Goal: Task Accomplishment & Management: Manage account settings

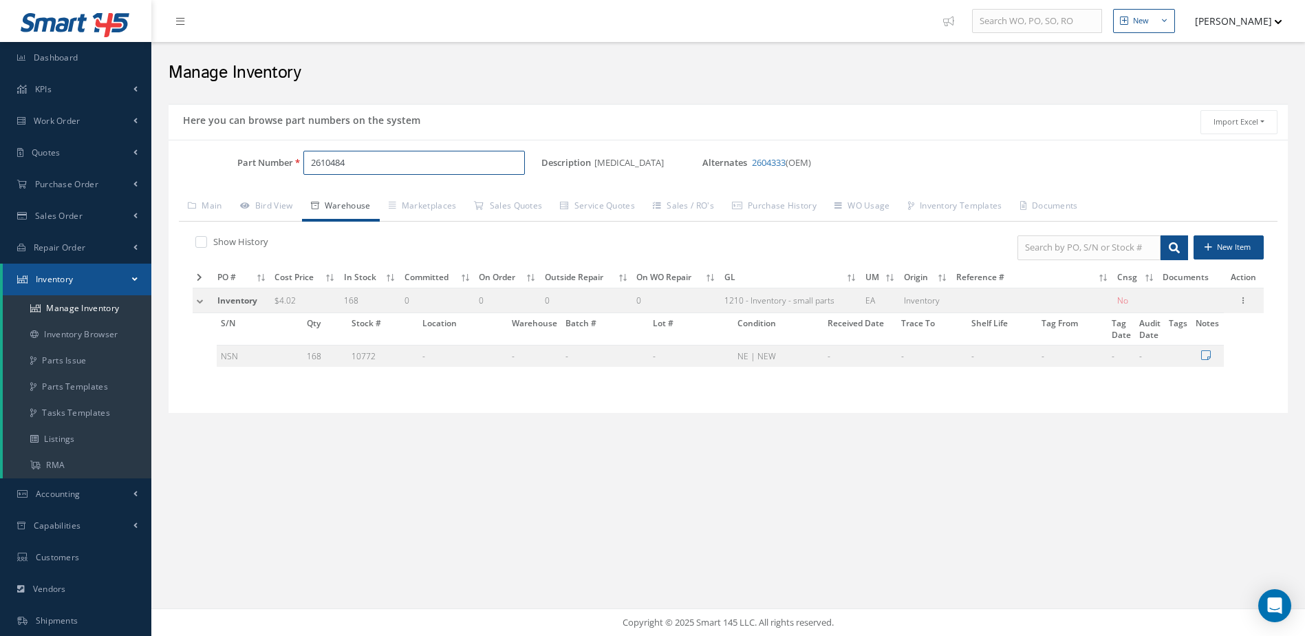
drag, startPoint x: 363, startPoint y: 161, endPoint x: 292, endPoint y: 180, distance: 73.4
click at [294, 179] on div "Part Number 2610484" at bounding box center [355, 169] width 373 height 36
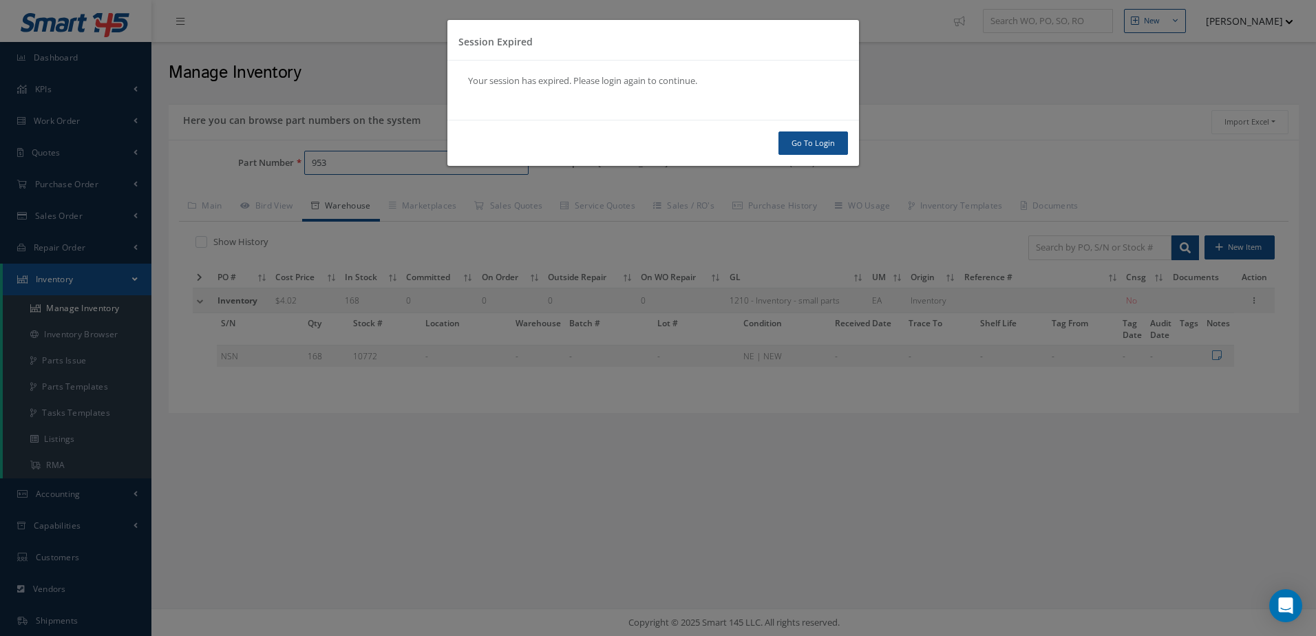
type input "953"
click at [817, 147] on link "Go To Login" at bounding box center [812, 143] width 69 height 24
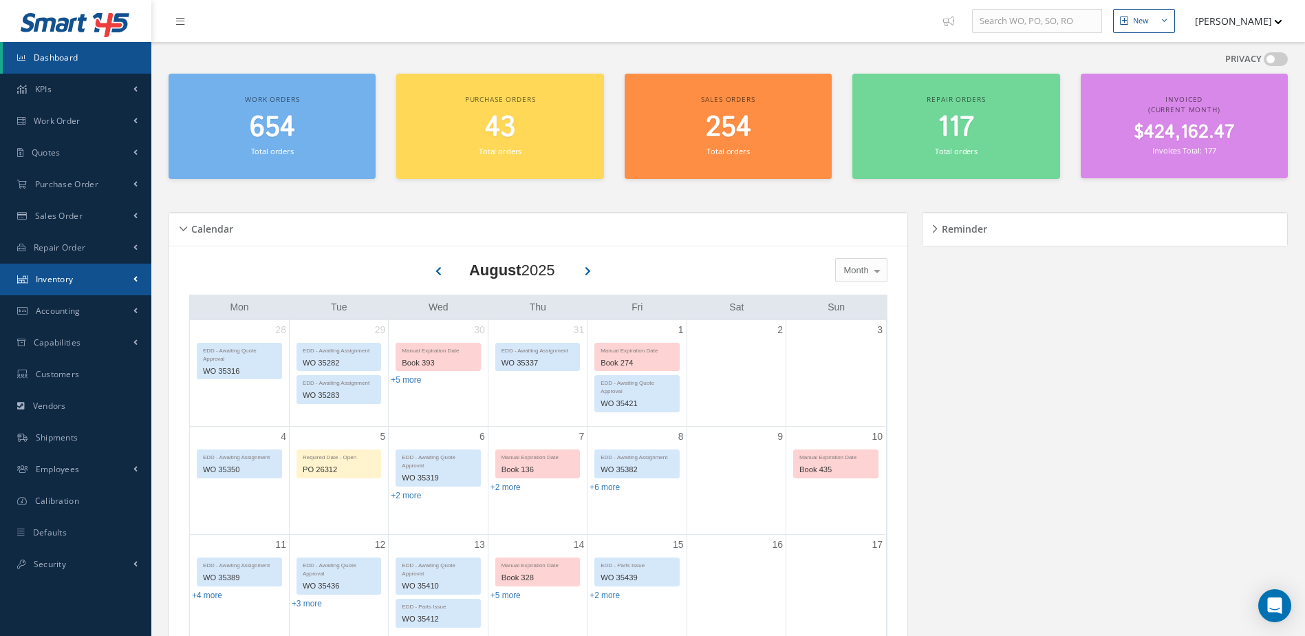
click at [67, 283] on span "Inventory" at bounding box center [55, 279] width 38 height 12
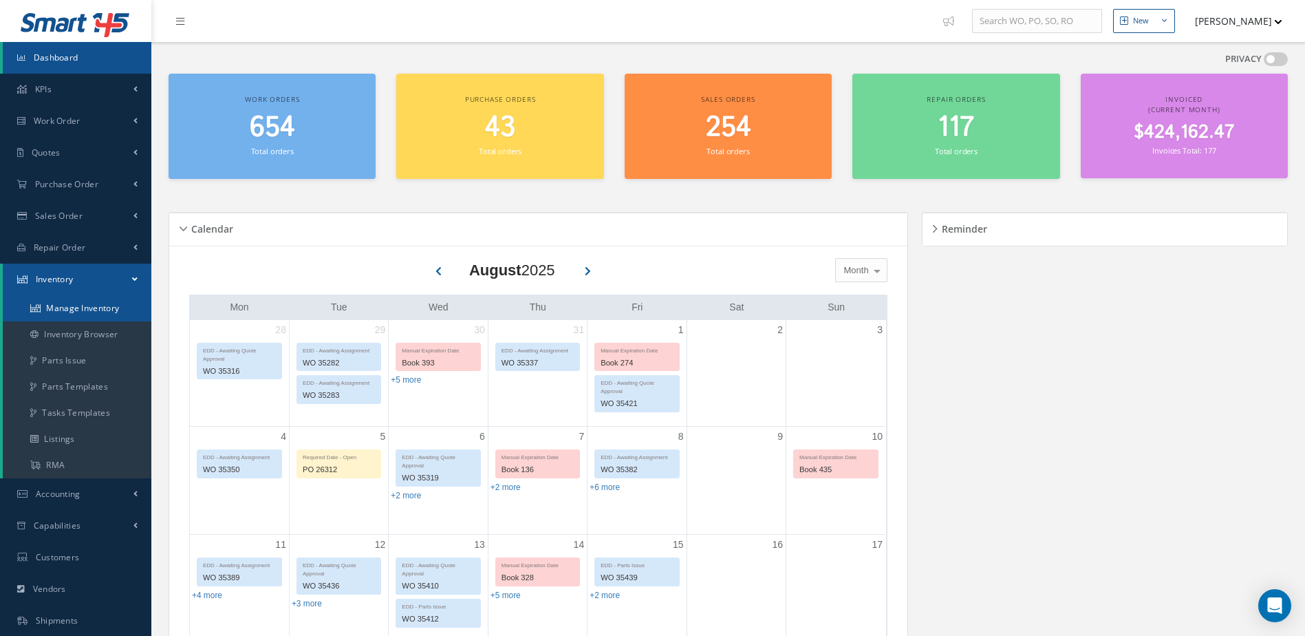
click at [75, 306] on link "Manage Inventory" at bounding box center [77, 308] width 149 height 26
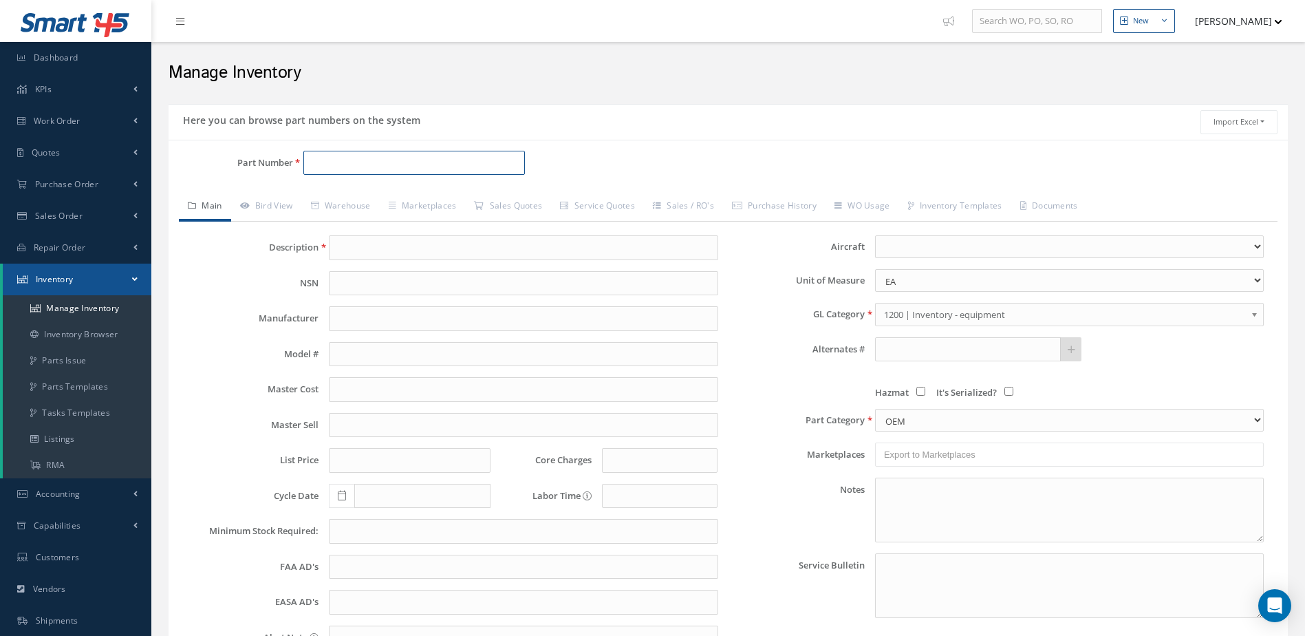
click at [432, 169] on input "Part Number" at bounding box center [414, 163] width 222 height 25
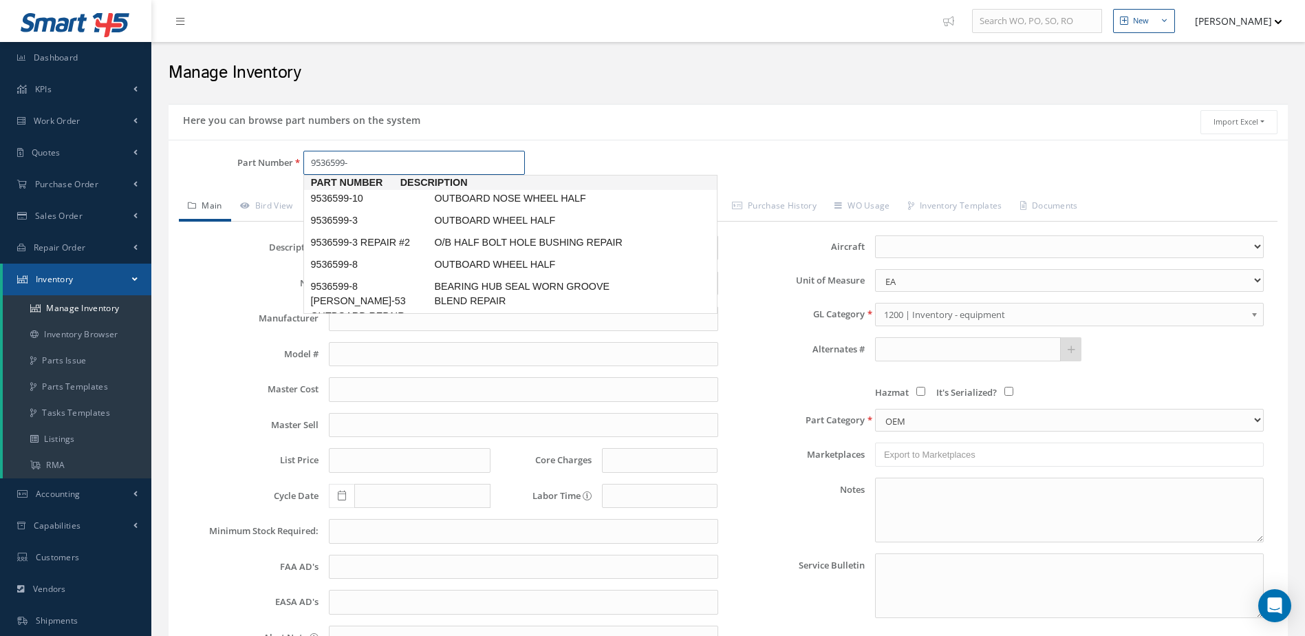
type input "9536599-8"
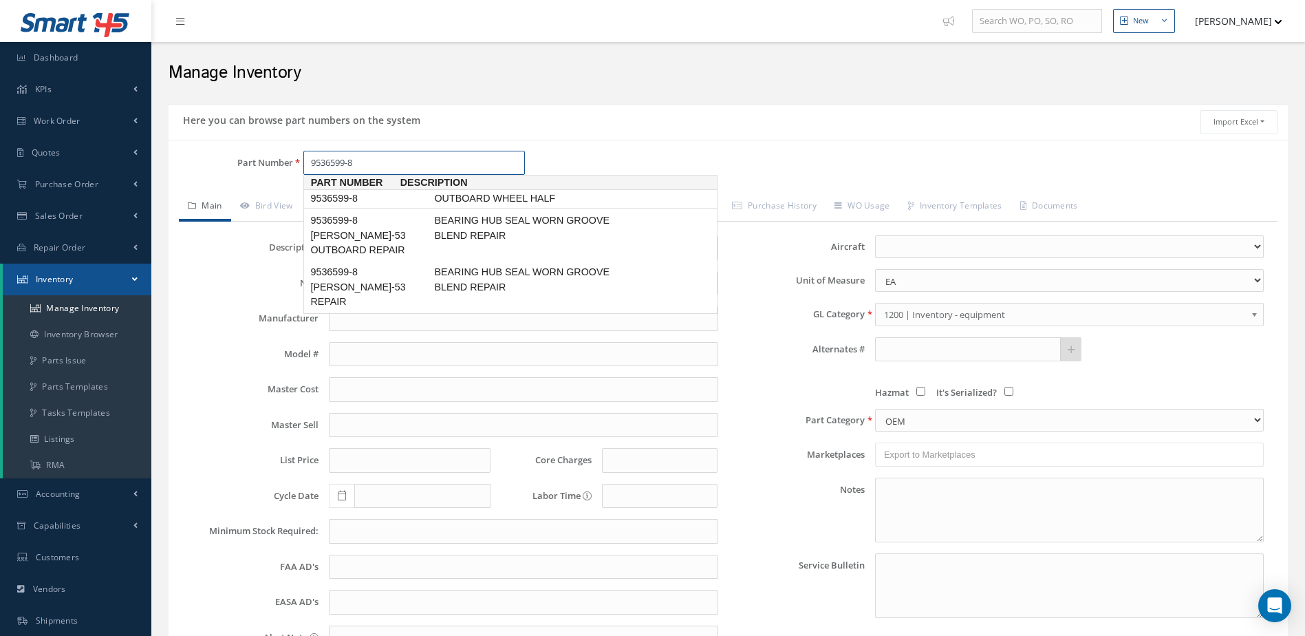
click at [474, 197] on span "OUTBOARD WHEEL HALF" at bounding box center [534, 198] width 206 height 14
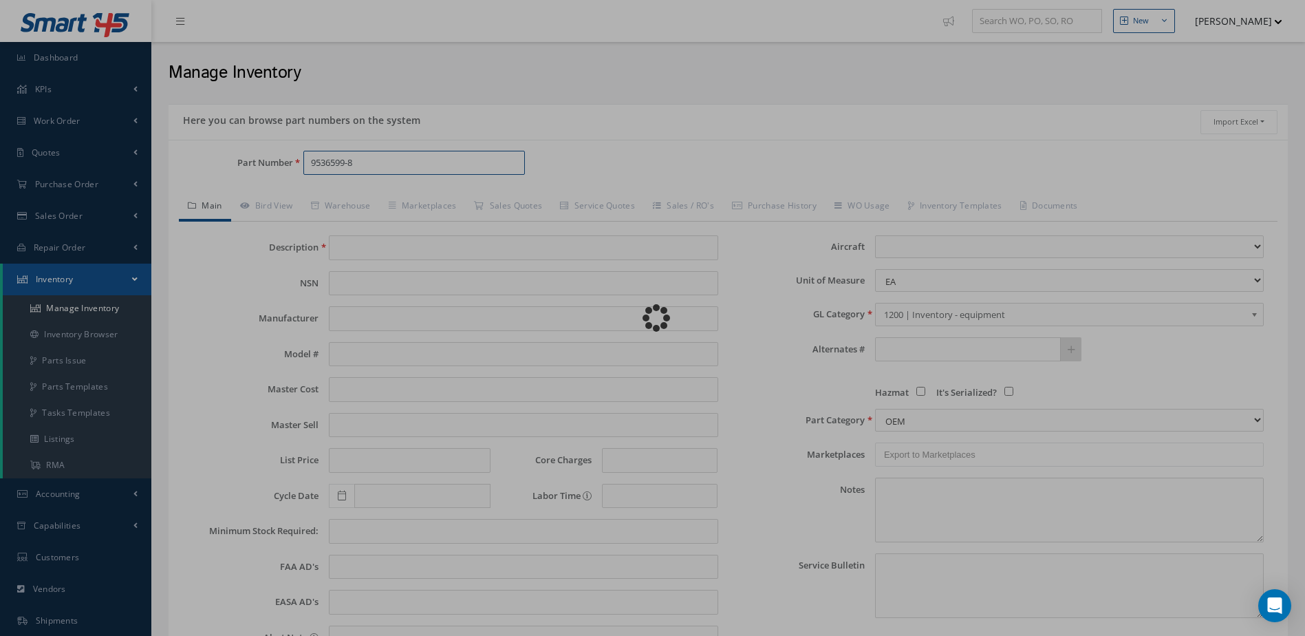
type input "OUTBOARD WHEEL HALF"
type input "MABS"
type input "2961.55"
type input "3850.02"
type input "5288.48"
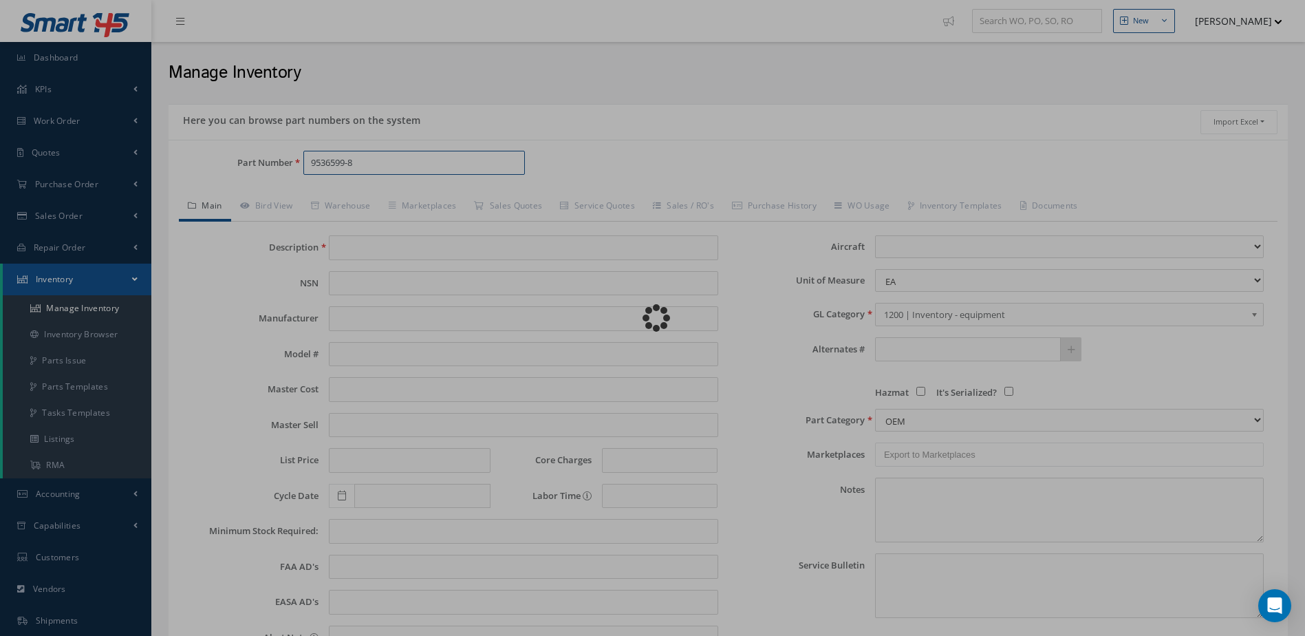
type input "0.00"
select select
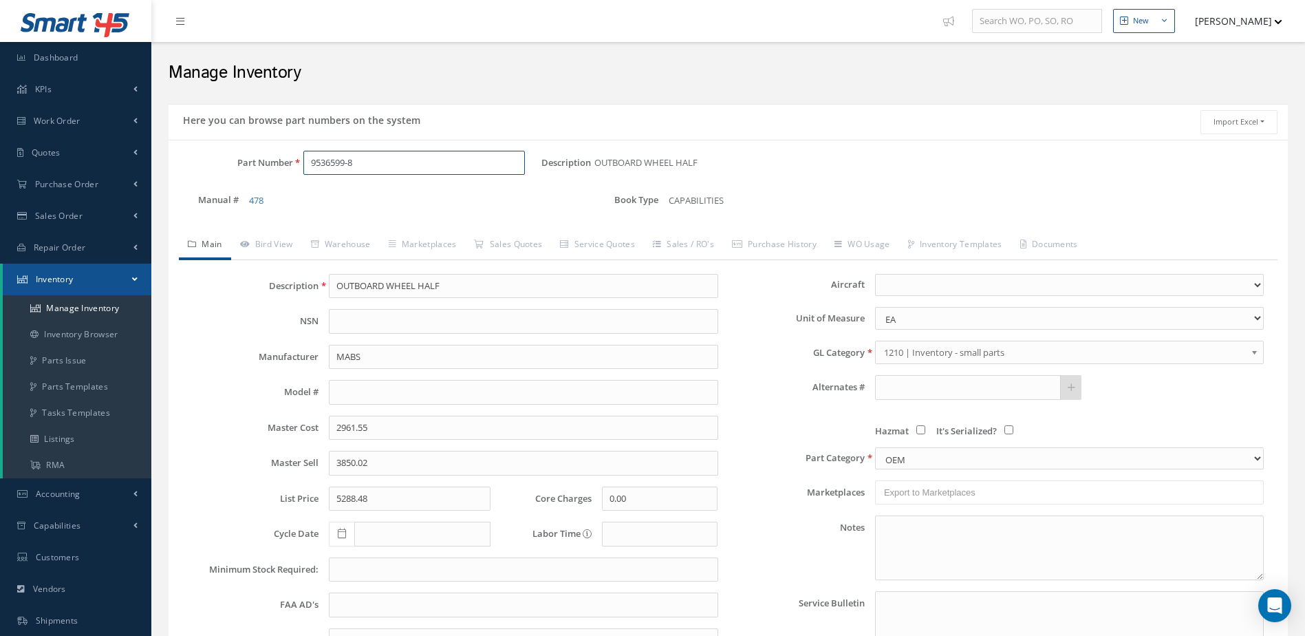
click at [438, 153] on input "9536599-8" at bounding box center [414, 163] width 222 height 25
type input "9536599-8"
click at [345, 244] on link "Warehouse" at bounding box center [341, 245] width 78 height 29
